Goal: Find specific page/section: Find specific page/section

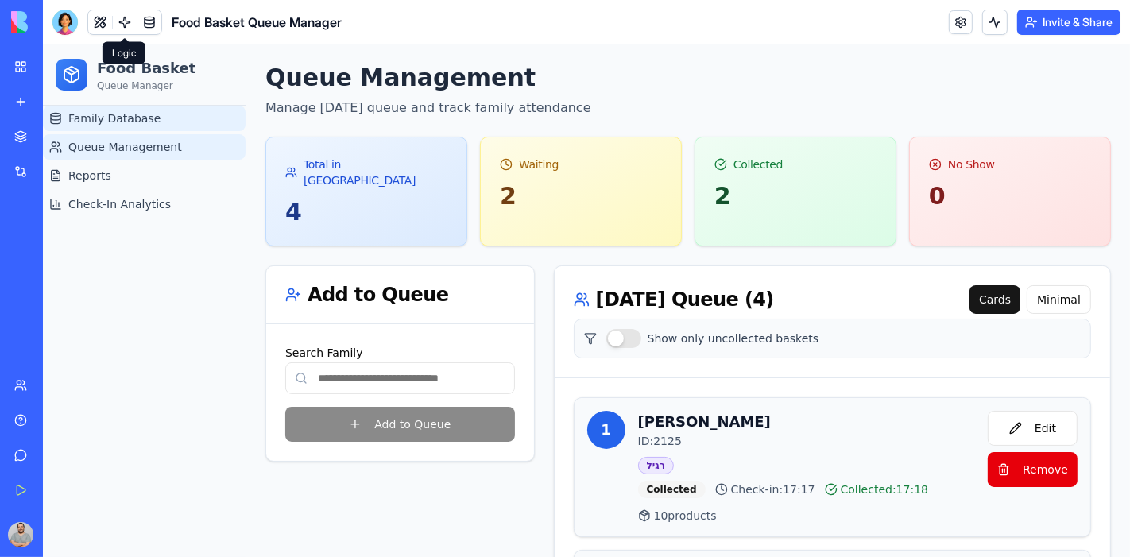
click at [99, 116] on span "Family Database" at bounding box center [114, 118] width 92 height 16
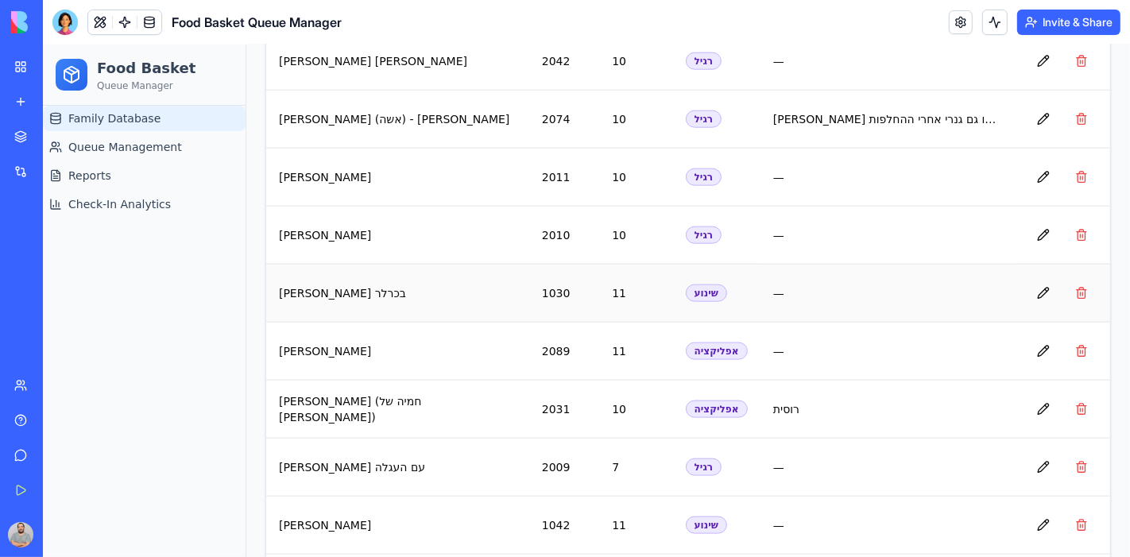
scroll to position [1211, 0]
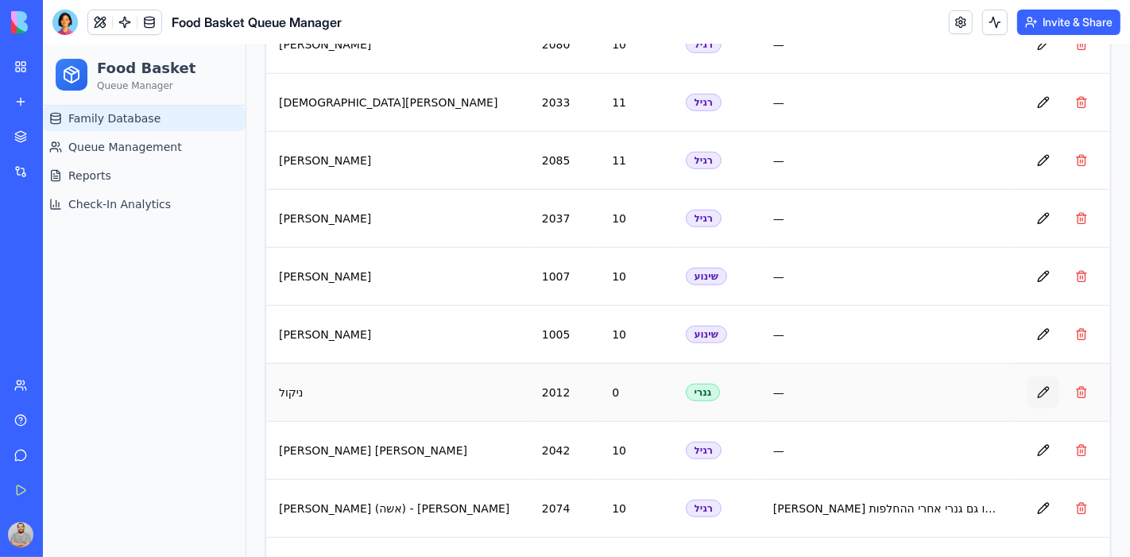
click at [1030, 386] on button at bounding box center [1043, 392] width 32 height 32
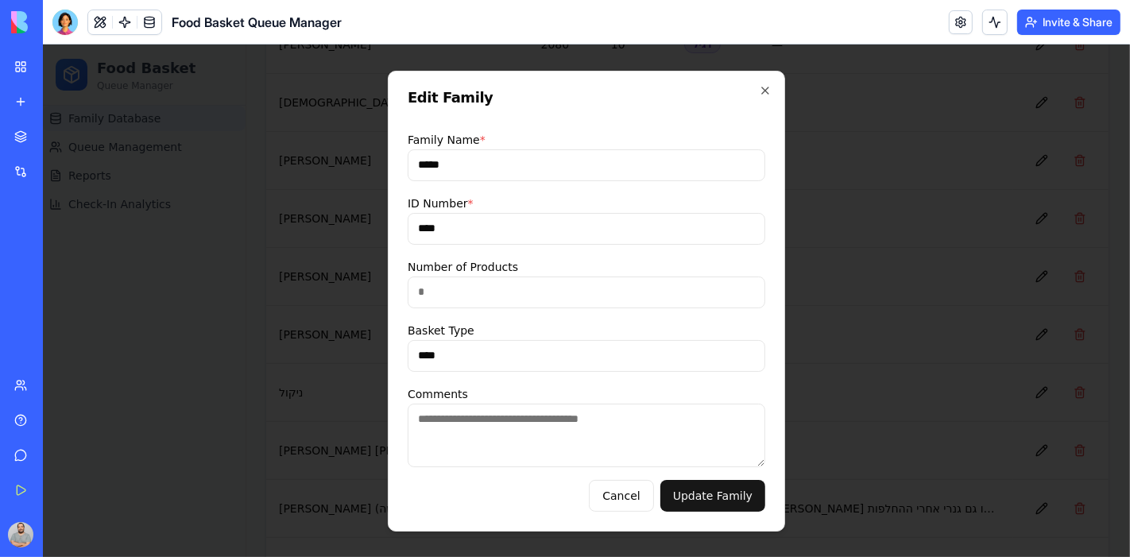
click at [596, 365] on input "****" at bounding box center [586, 355] width 358 height 32
click at [762, 88] on icon "button" at bounding box center [764, 90] width 6 height 6
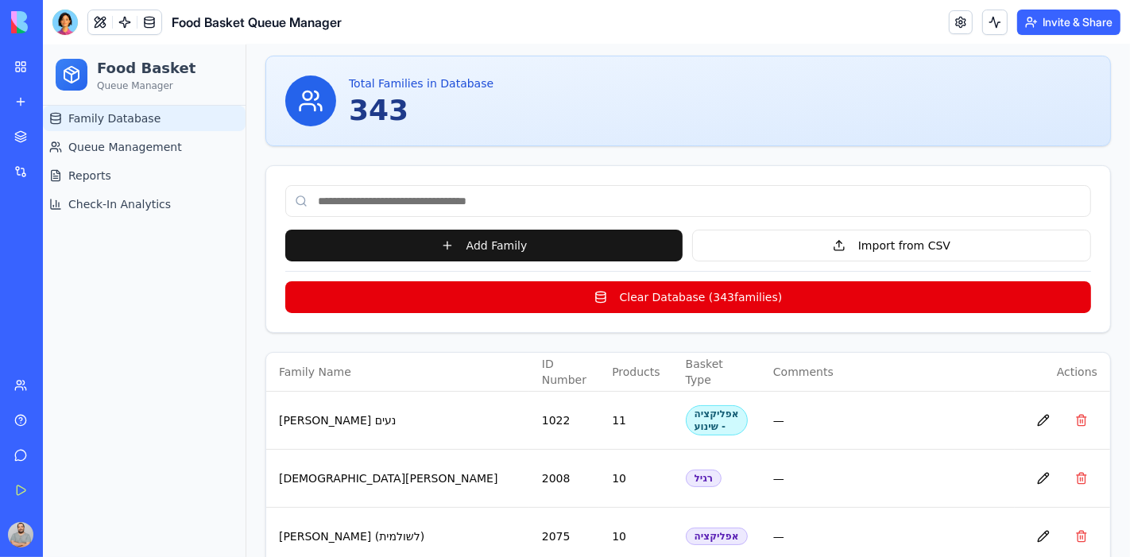
scroll to position [0, 0]
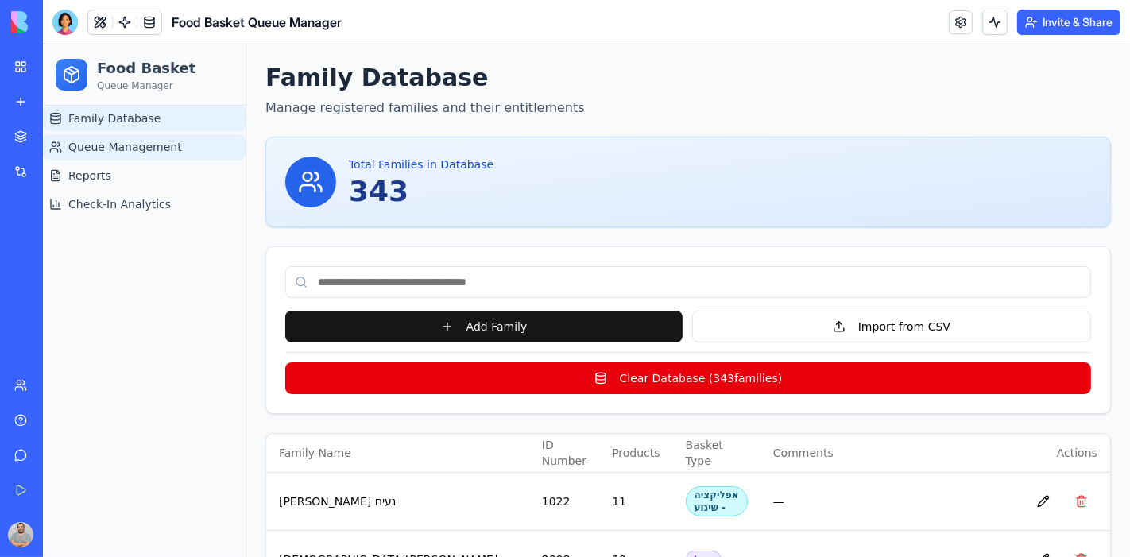
click at [106, 148] on span "Queue Management" at bounding box center [125, 146] width 114 height 16
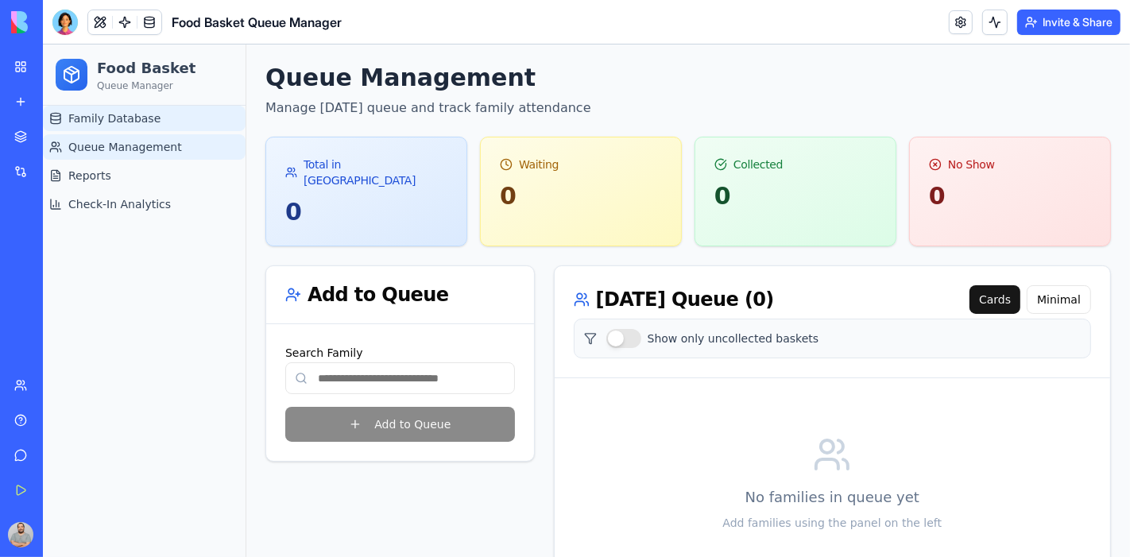
click at [116, 122] on span "Family Database" at bounding box center [114, 118] width 92 height 16
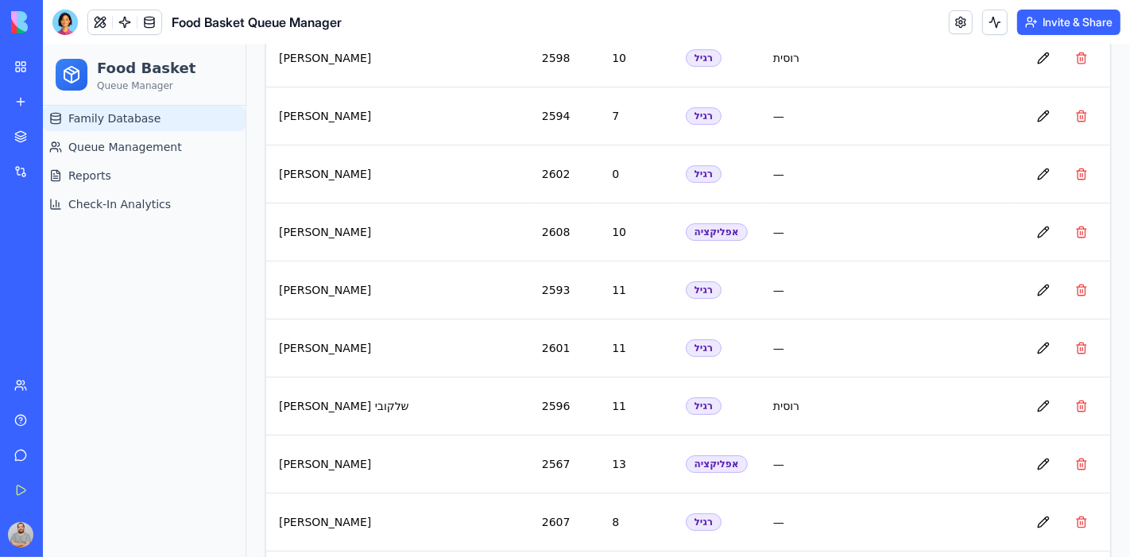
scroll to position [19750, 0]
